Goal: Use online tool/utility: Utilize a website feature to perform a specific function

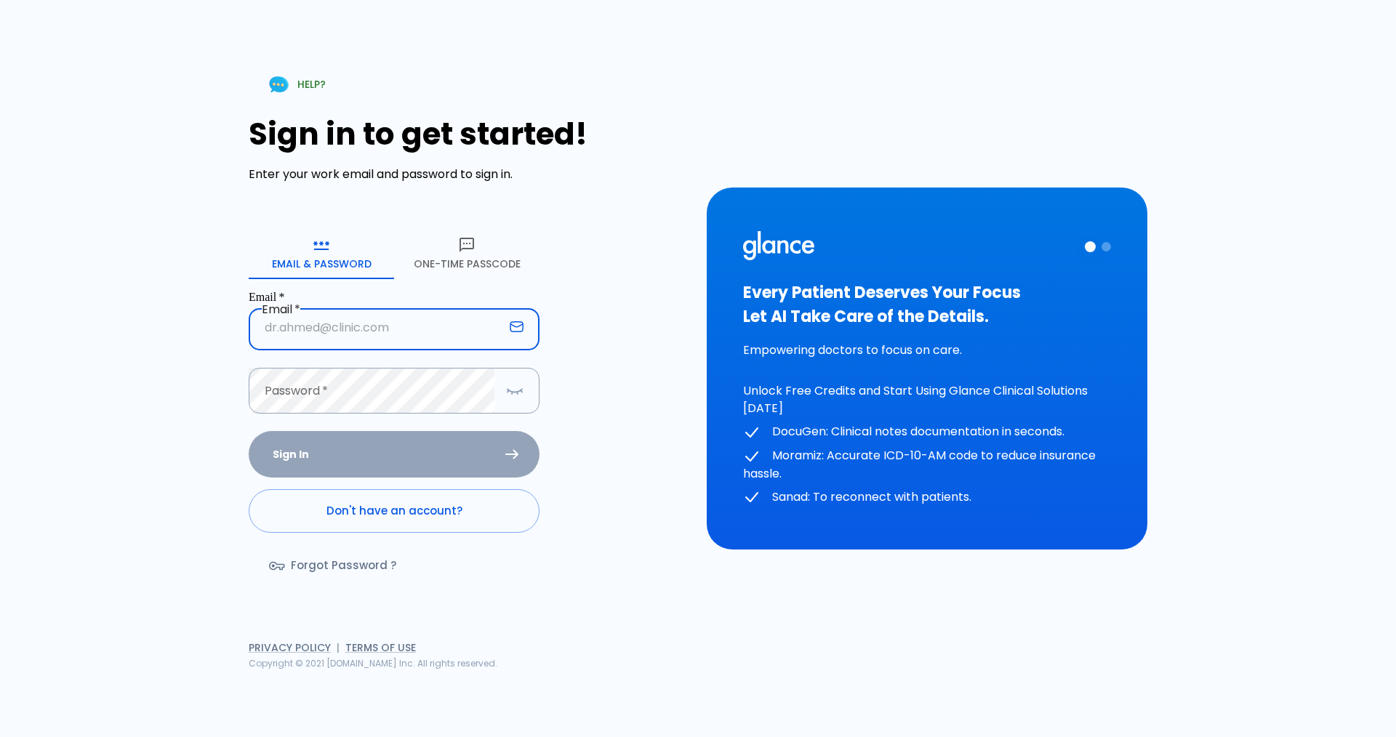
click at [287, 330] on input "Email   *" at bounding box center [376, 328] width 255 height 46
type input "[EMAIL_ADDRESS][DOMAIN_NAME]"
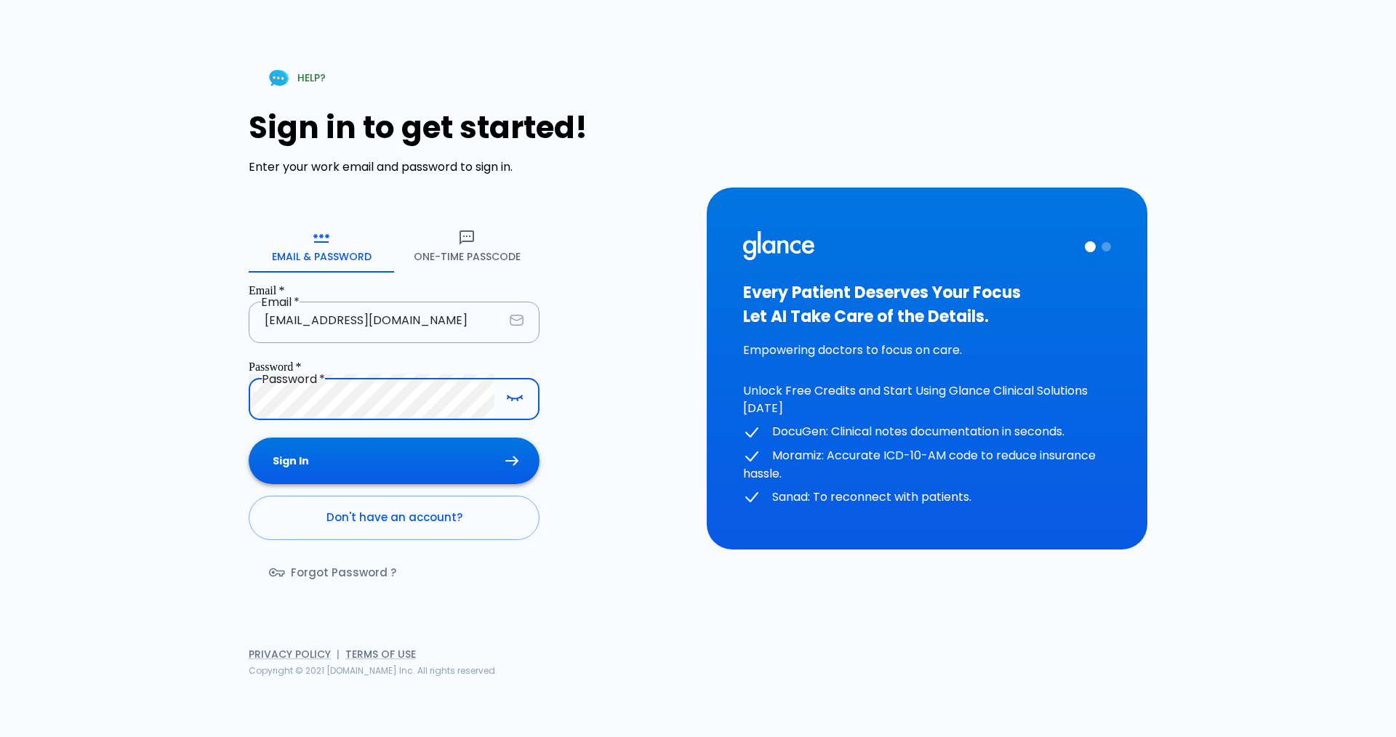
click at [364, 449] on button "Sign In" at bounding box center [394, 461] width 291 height 47
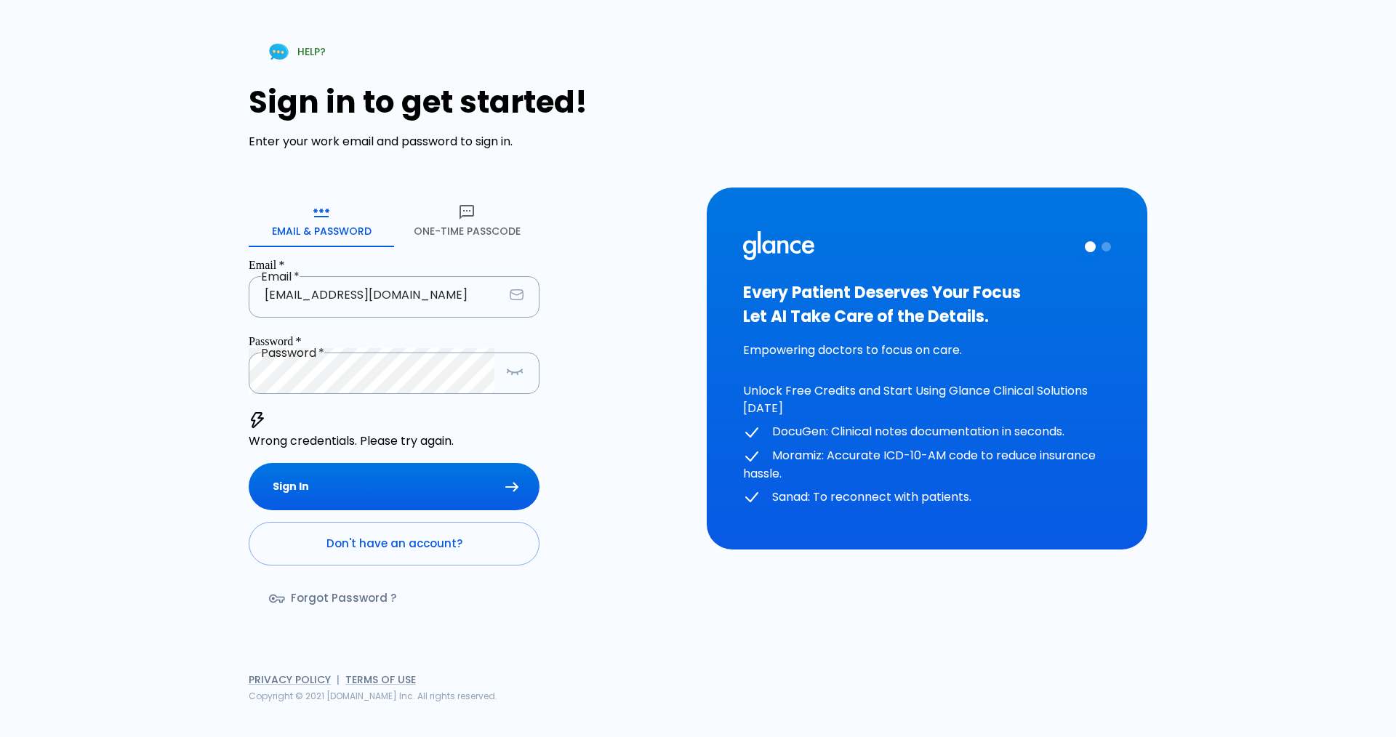
click at [457, 237] on button "One-Time Passcode" at bounding box center [466, 221] width 145 height 52
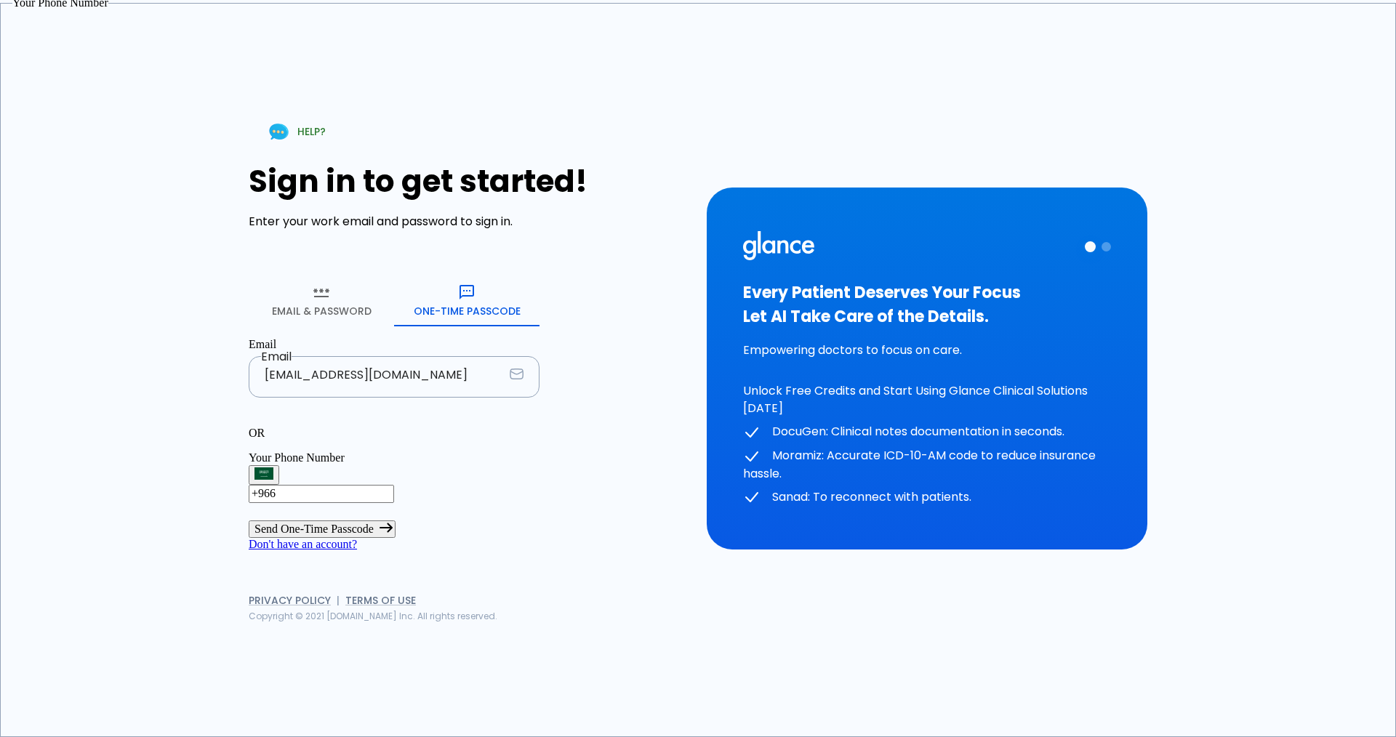
click at [365, 485] on input "+966" at bounding box center [321, 493] width 145 height 17
type input "[PHONE_NUMBER]"
click at [396, 521] on button "Send One-Time Passcode" at bounding box center [322, 529] width 147 height 17
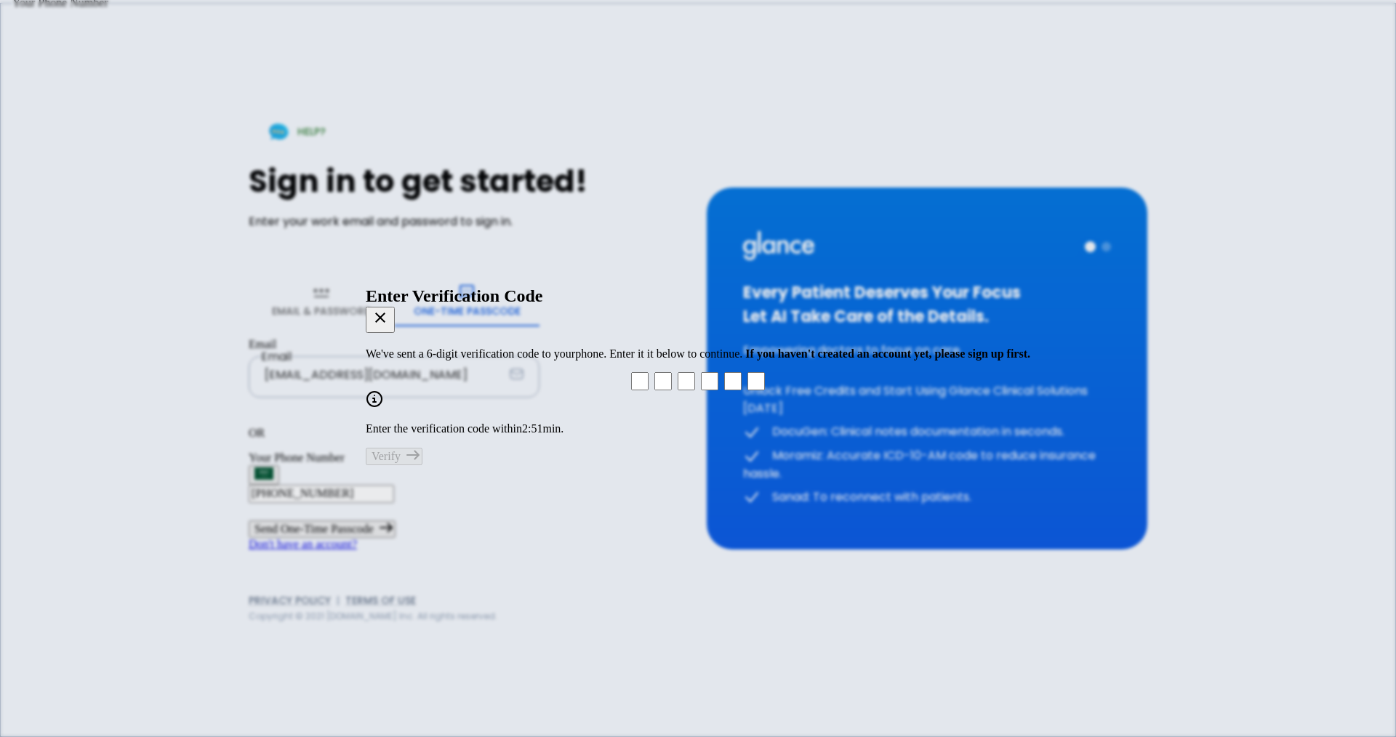
type input "3"
type input "6"
type input "5"
type input "6"
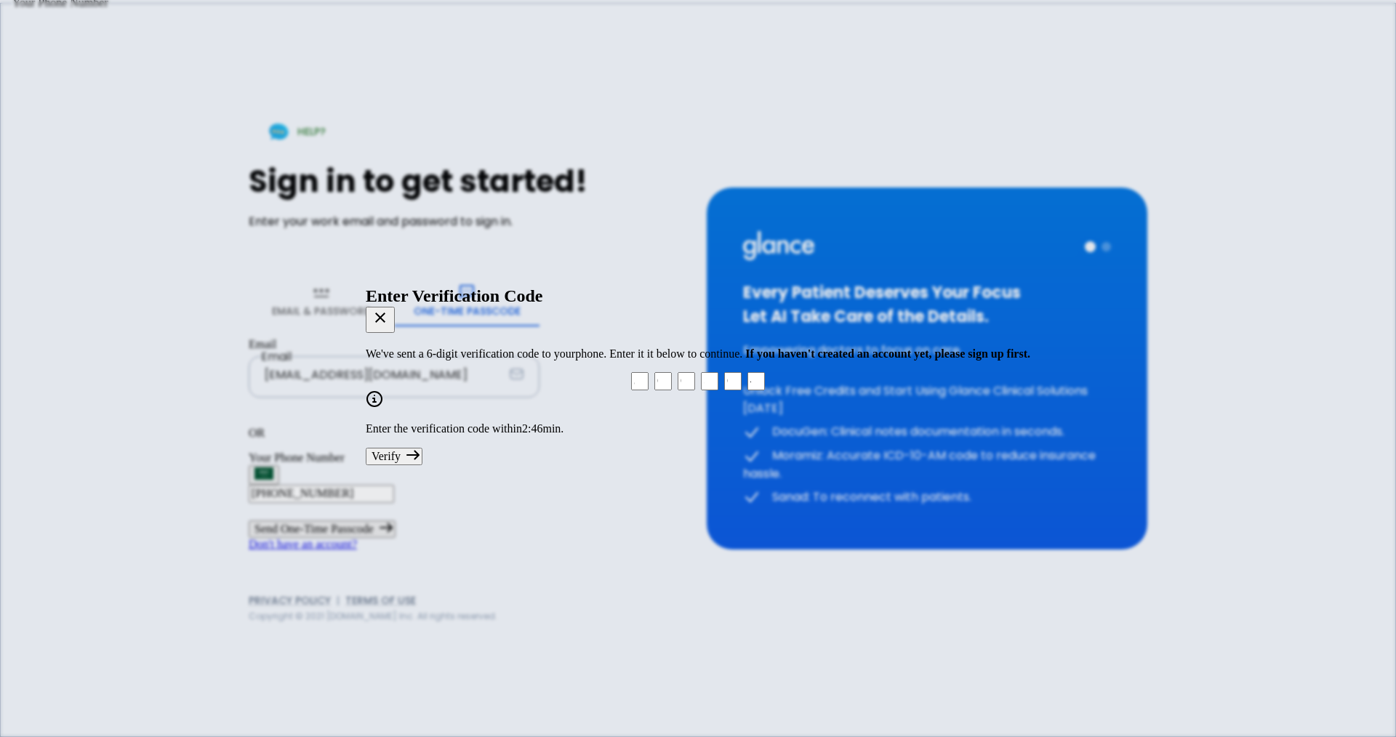
type input "4"
click at [422, 449] on button "Verify" at bounding box center [394, 456] width 57 height 17
click at [575, 446] on html "↧ pull to refresh ↧ HELP? Sign in to get started! Enter your work email and pas…" at bounding box center [698, 368] width 1396 height 737
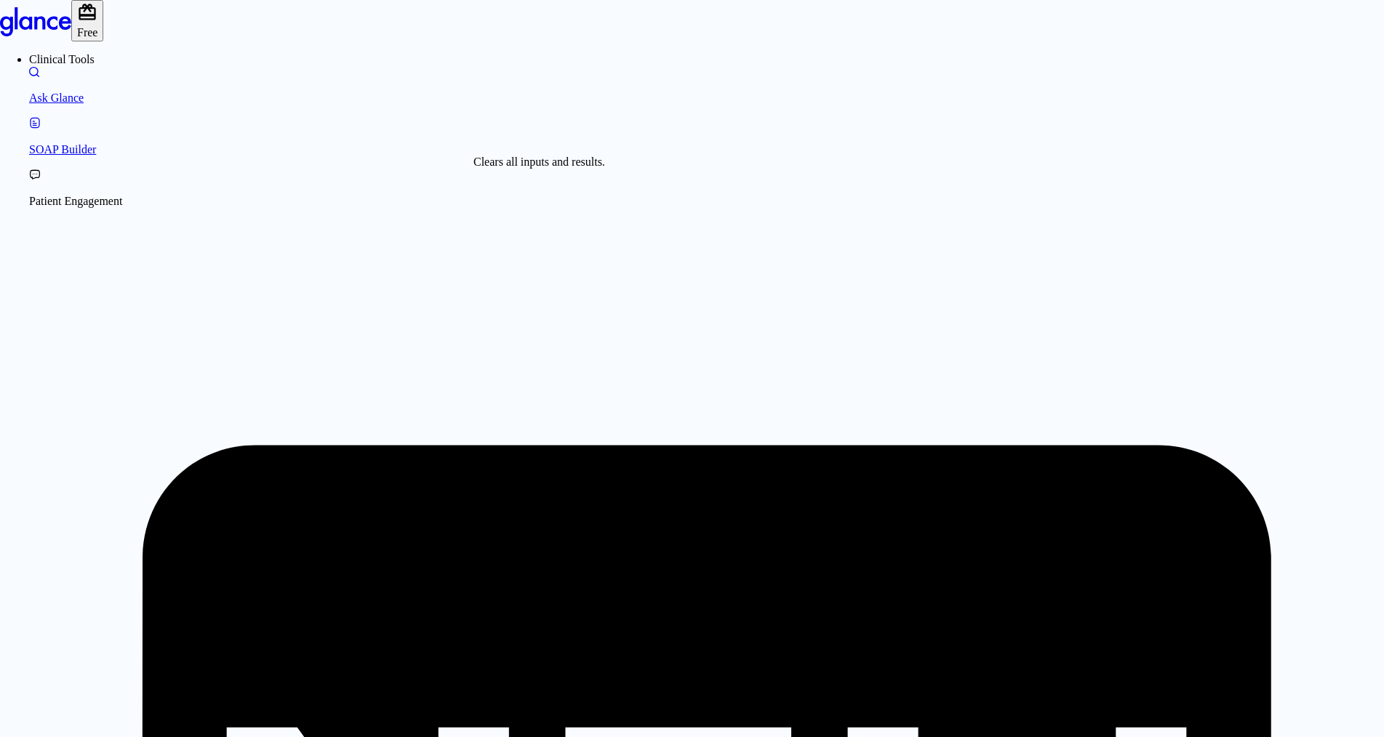
type textarea "MIDLINE NECK LUMP MOVING SWALLOWING , PAINLESS"
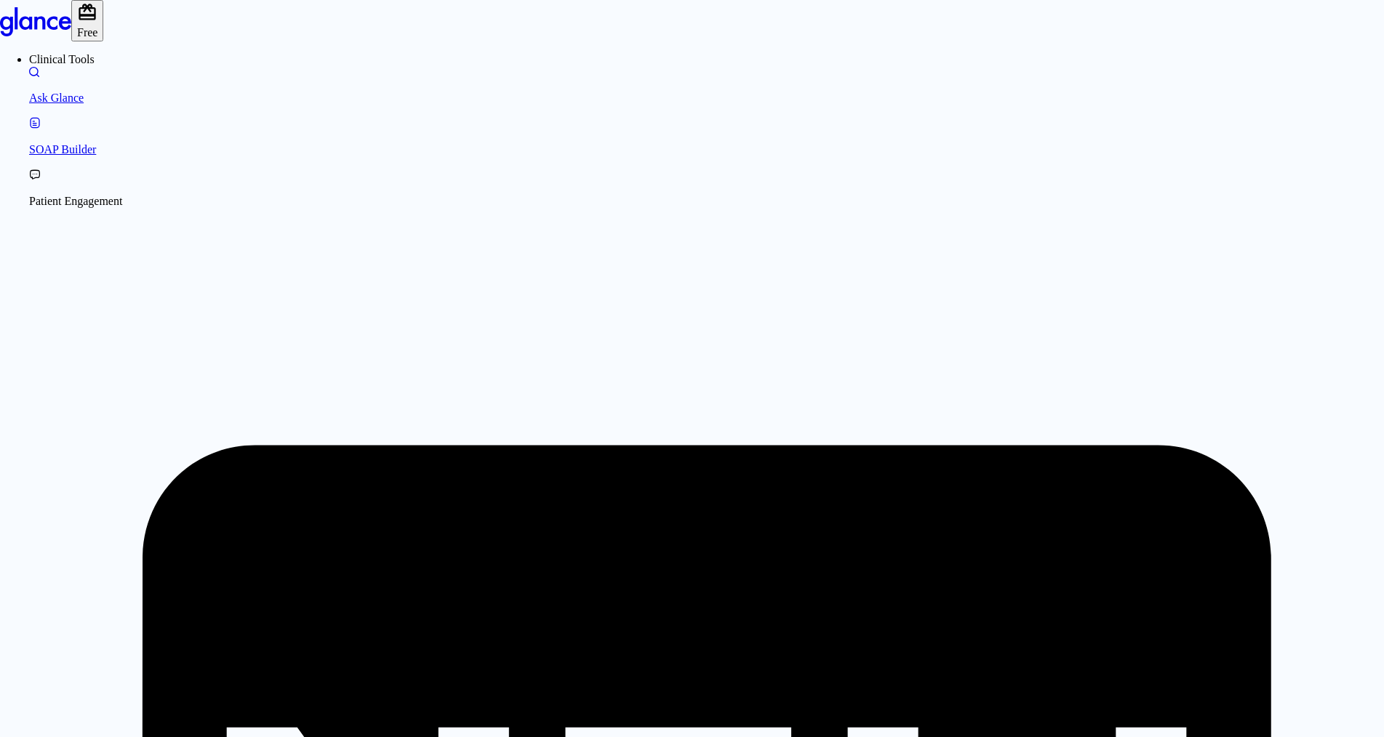
click at [36, 94] on link "Ask Glance" at bounding box center [706, 86] width 1355 height 39
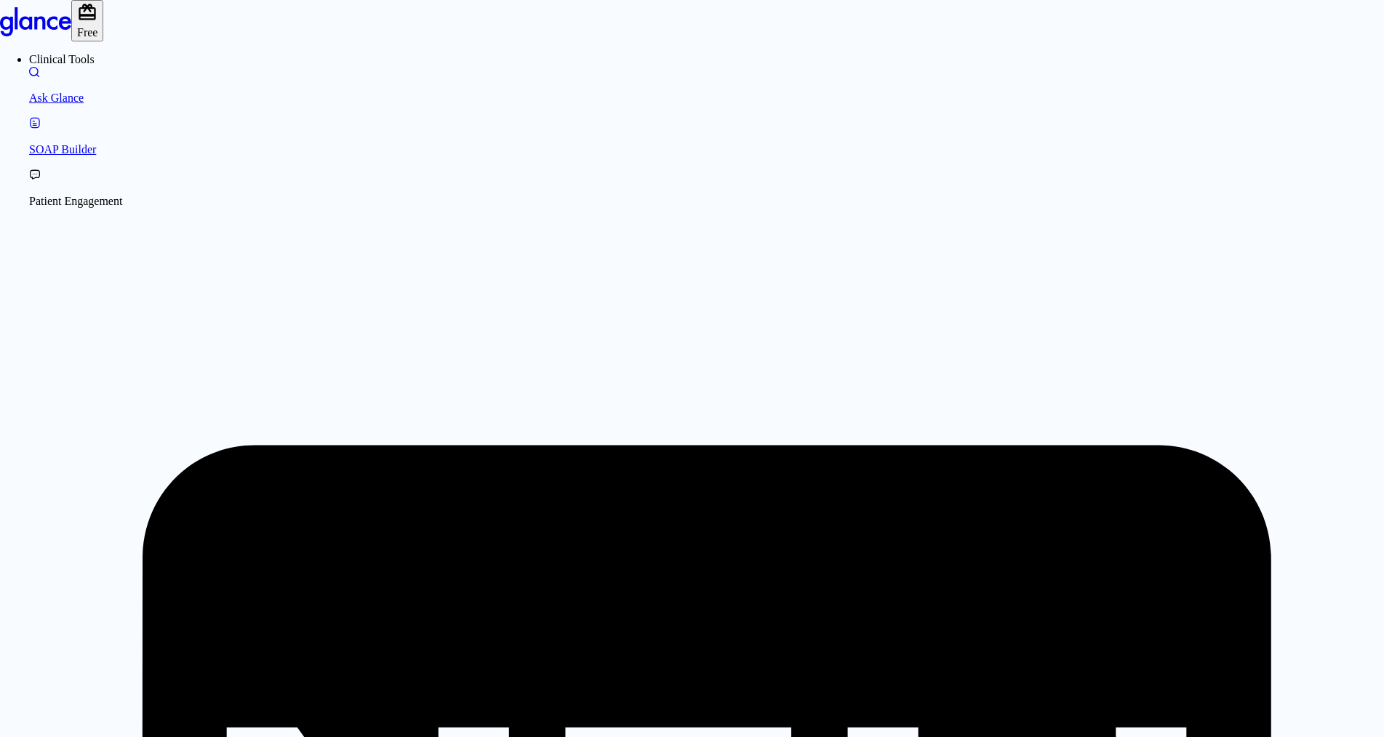
drag, startPoint x: 529, startPoint y: 310, endPoint x: 822, endPoint y: 385, distance: 301.8
